Goal: Task Accomplishment & Management: Manage account settings

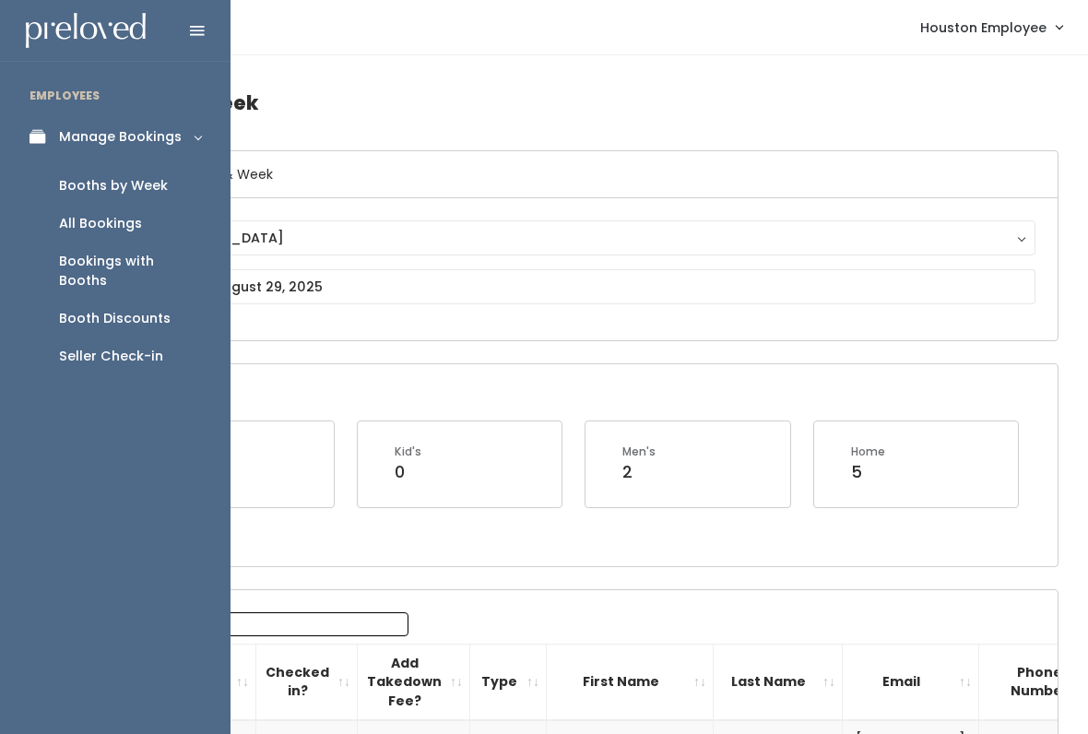
click at [40, 129] on icon at bounding box center [43, 137] width 26 height 16
click at [166, 144] on div "Manage Bookings" at bounding box center [120, 136] width 123 height 19
click at [125, 184] on div "Booths by Week" at bounding box center [113, 185] width 109 height 19
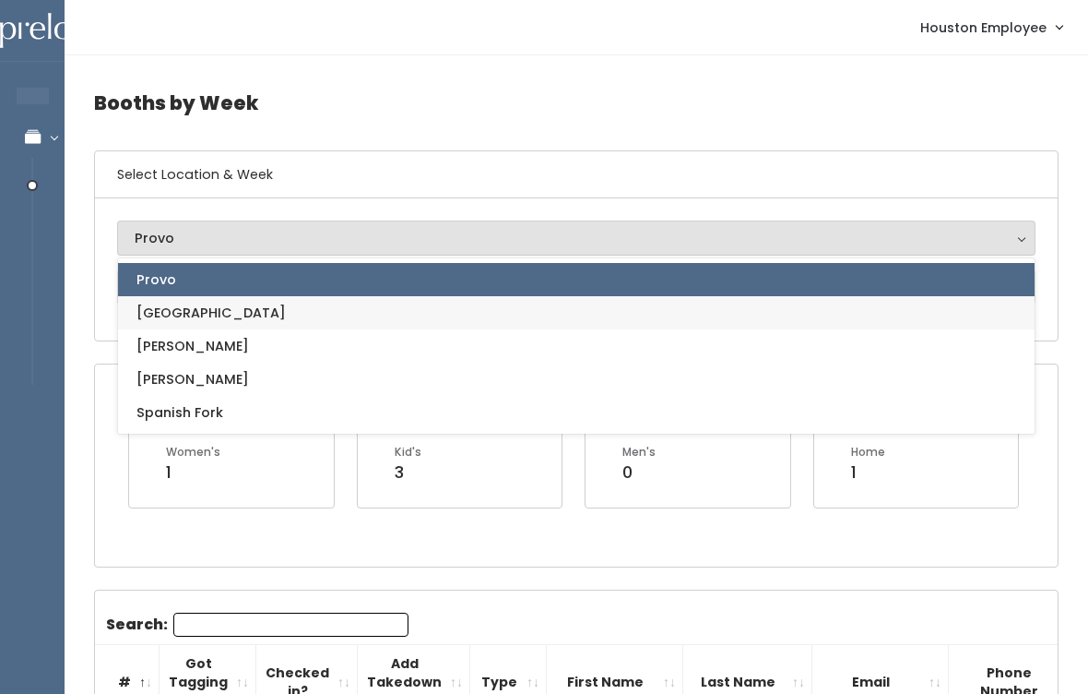
click at [253, 314] on link "[GEOGRAPHIC_DATA]" at bounding box center [576, 312] width 917 height 33
select select "5"
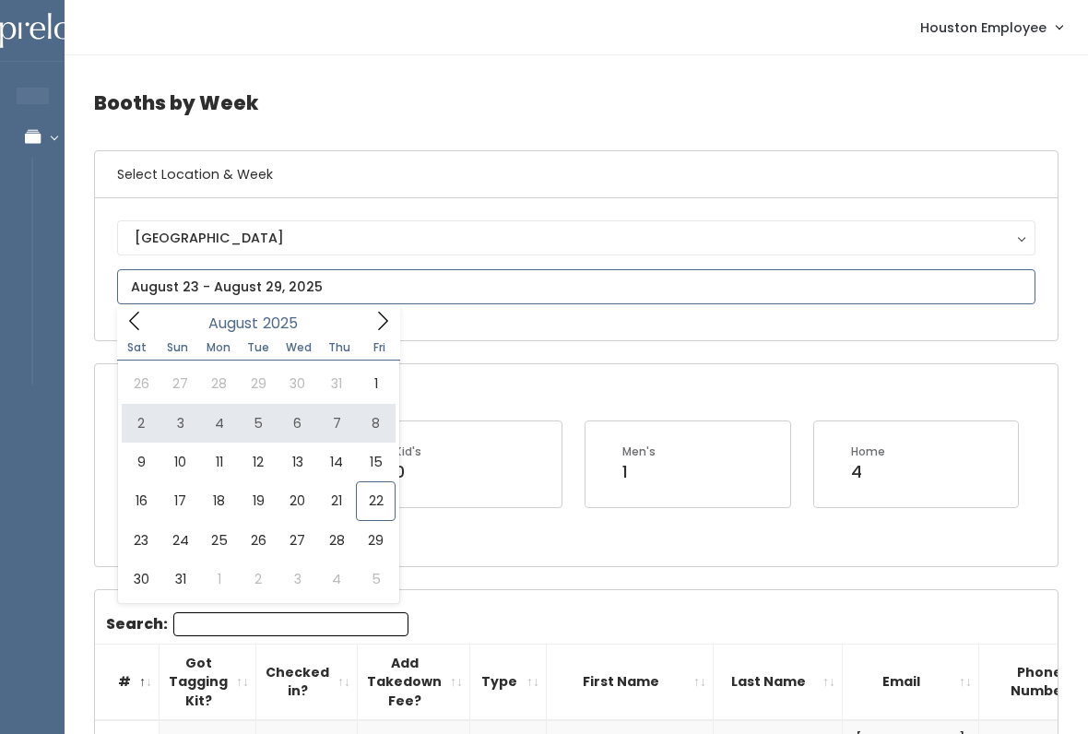
type input "[DATE] to [DATE]"
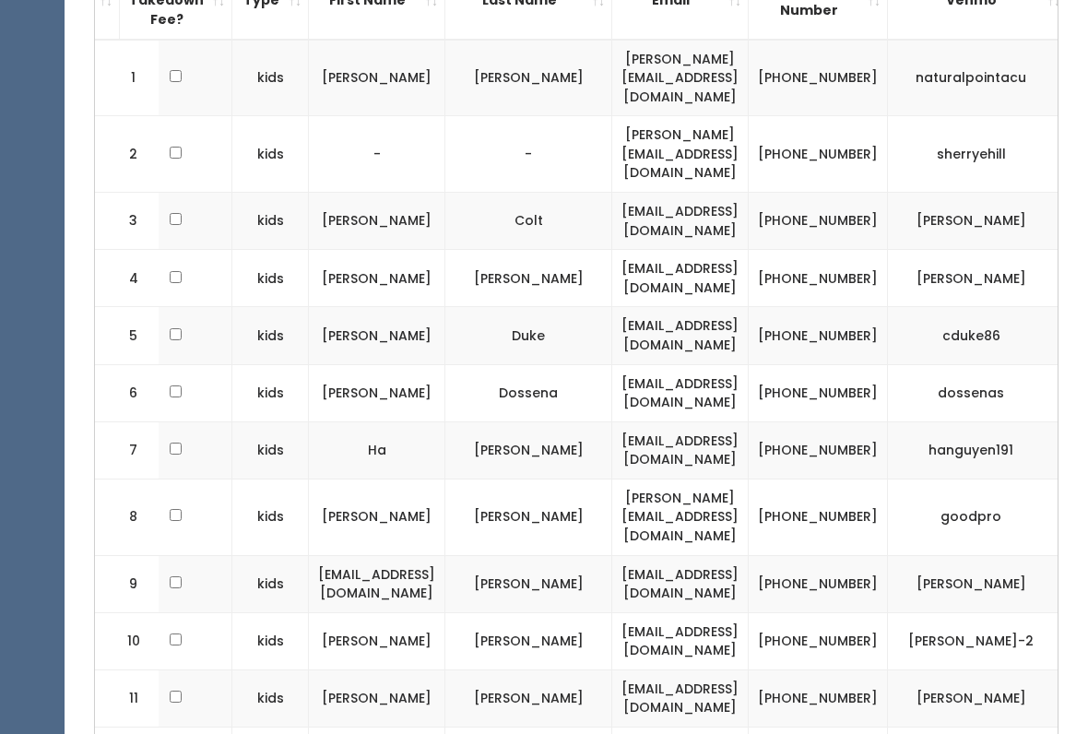
scroll to position [579, 0]
